Goal: Task Accomplishment & Management: Complete application form

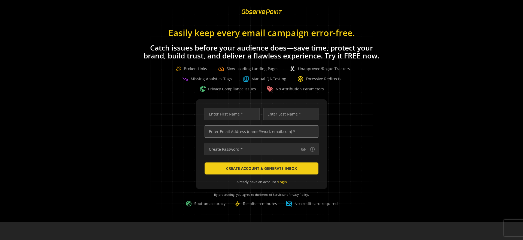
scroll to position [0, 2272]
click at [247, 113] on input "text" at bounding box center [232, 114] width 55 height 12
click at [131, 101] on div "visibility info_outline CREATE ACCOUNT & GENERATE INBOX Already have an account…" at bounding box center [262, 157] width 510 height 116
drag, startPoint x: 146, startPoint y: 89, endPoint x: 123, endPoint y: 89, distance: 23.2
click at [146, 89] on div "Easily keep every email campaign error-free. Catch issues before your audience …" at bounding box center [261, 57] width 523 height 70
